Goal: Task Accomplishment & Management: Complete application form

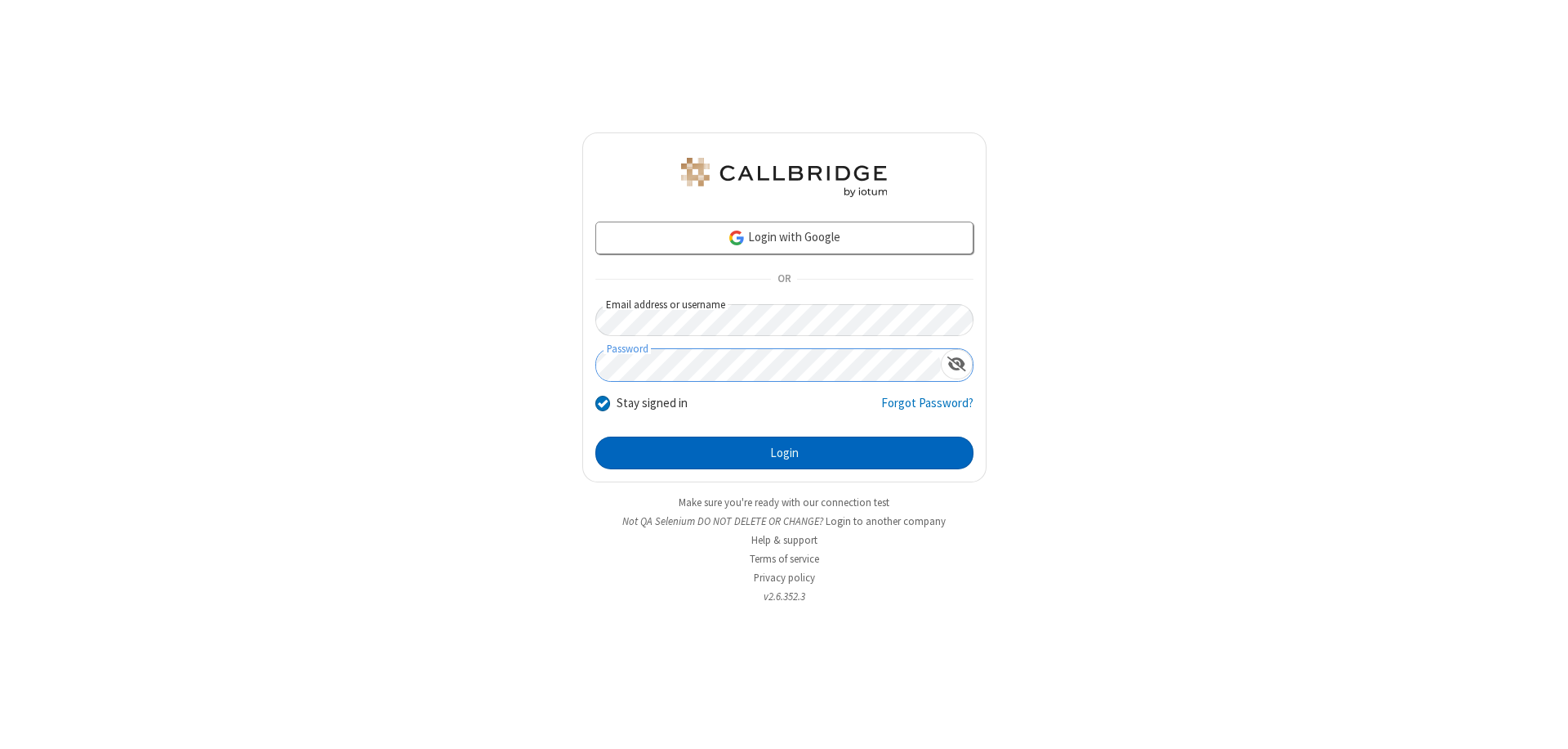
click at [784, 453] on button "Login" at bounding box center [784, 453] width 378 height 33
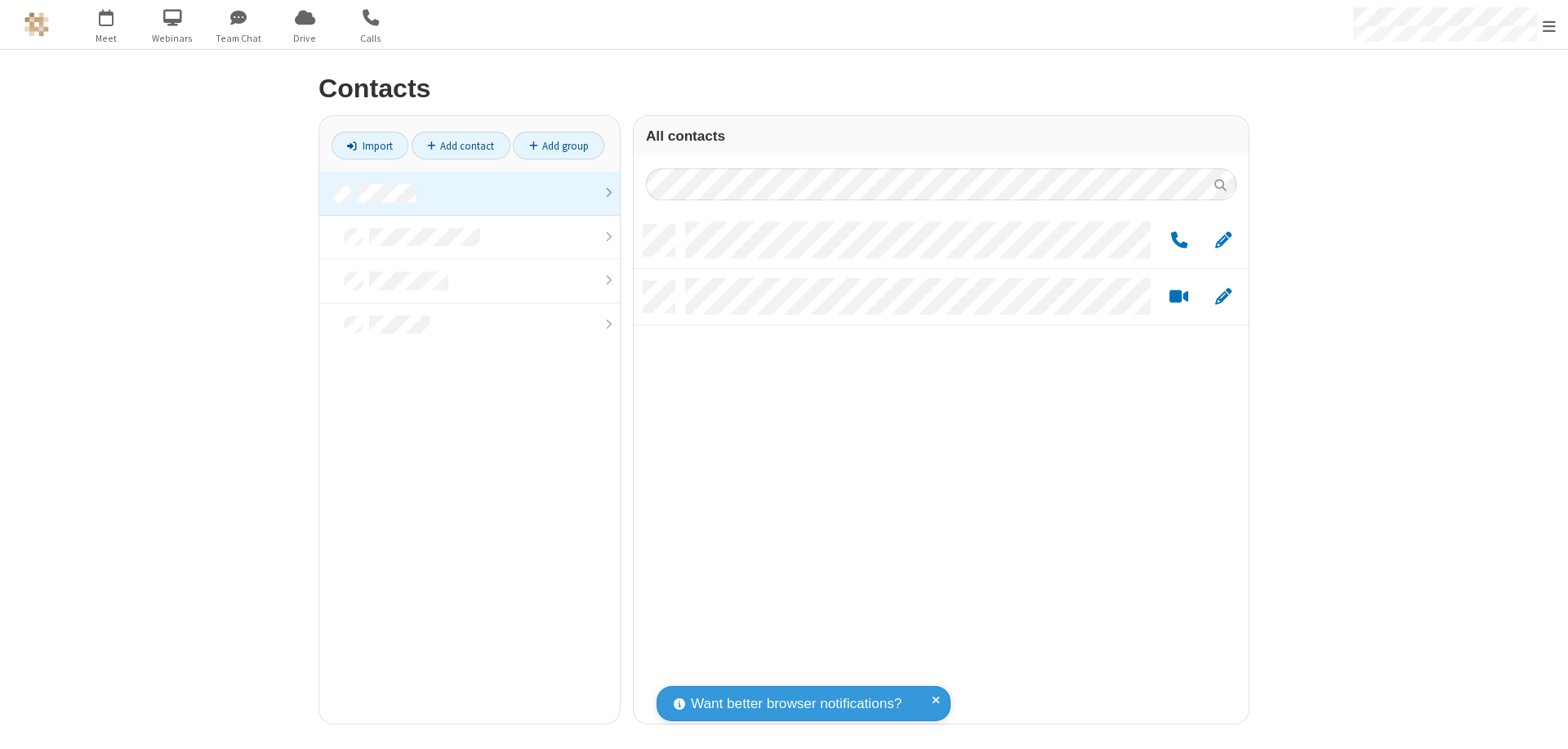
click at [469, 193] on link at bounding box center [469, 194] width 300 height 44
click at [461, 145] on link "Add contact" at bounding box center [461, 145] width 99 height 28
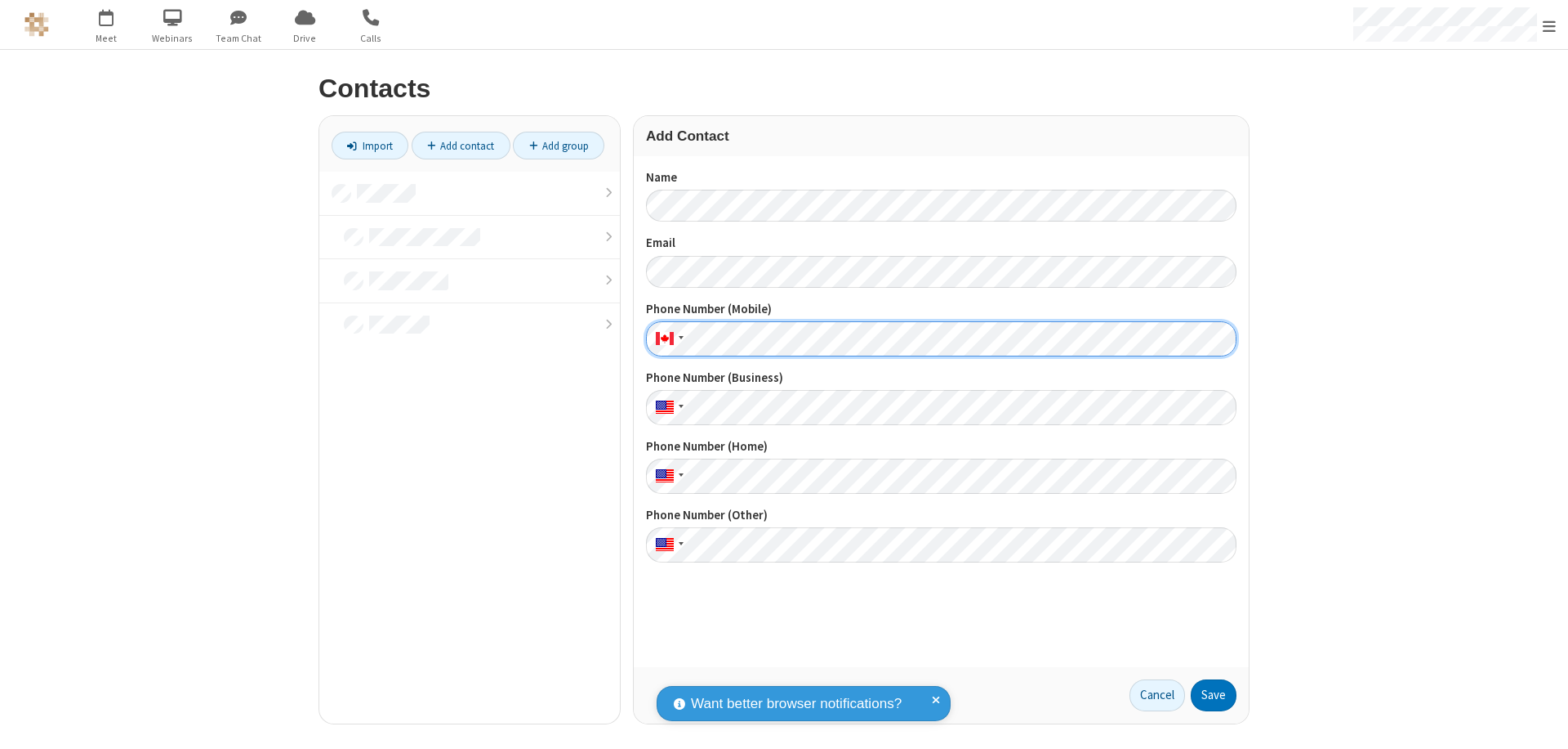
click at [1213, 695] on button "Save" at bounding box center [1213, 696] width 46 height 33
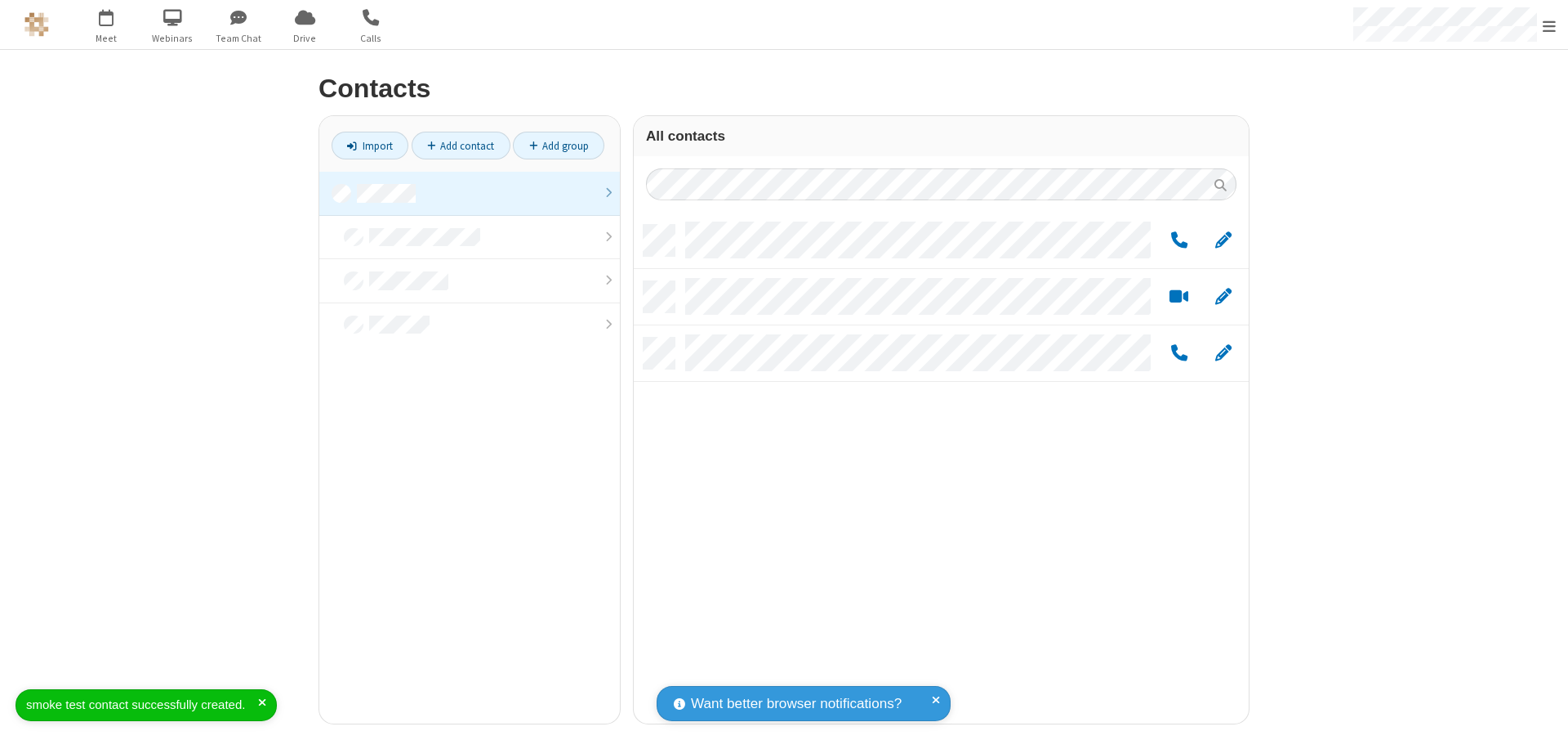
scroll to position [498, 603]
